Goal: Find specific page/section: Find specific page/section

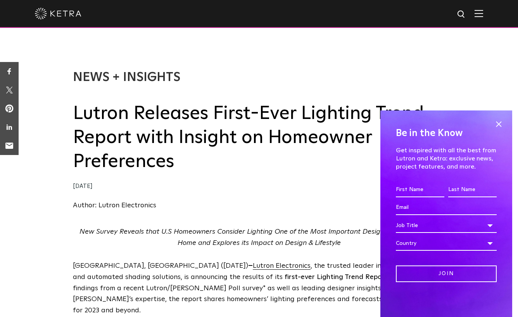
click at [494, 121] on span at bounding box center [499, 124] width 12 height 12
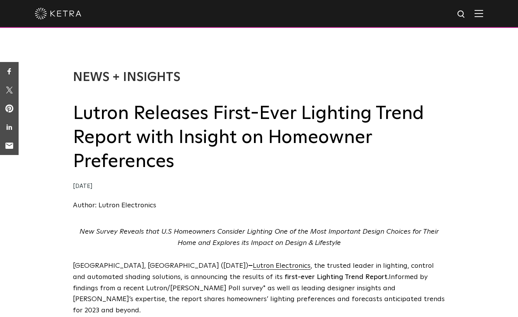
click at [483, 14] on img at bounding box center [479, 13] width 9 height 7
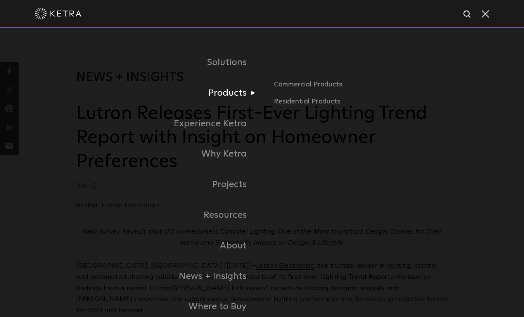
click at [232, 87] on link "Products" at bounding box center [169, 93] width 186 height 31
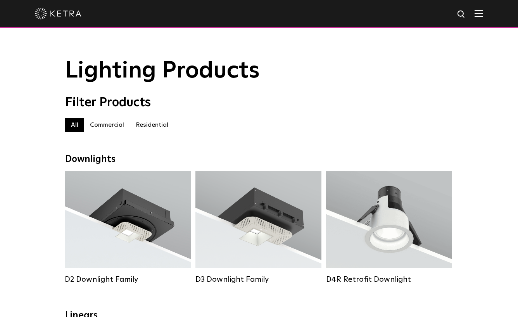
click at [114, 126] on label "Commercial" at bounding box center [107, 125] width 46 height 14
click at [161, 126] on label "Residential" at bounding box center [152, 125] width 44 height 14
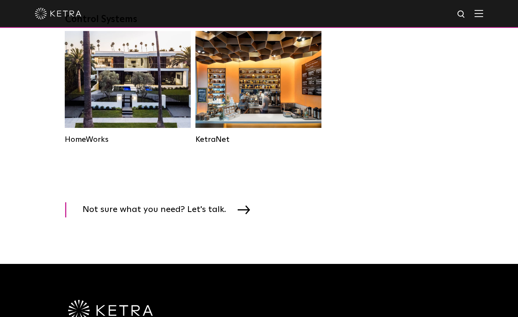
scroll to position [1201, 0]
